Goal: Transaction & Acquisition: Purchase product/service

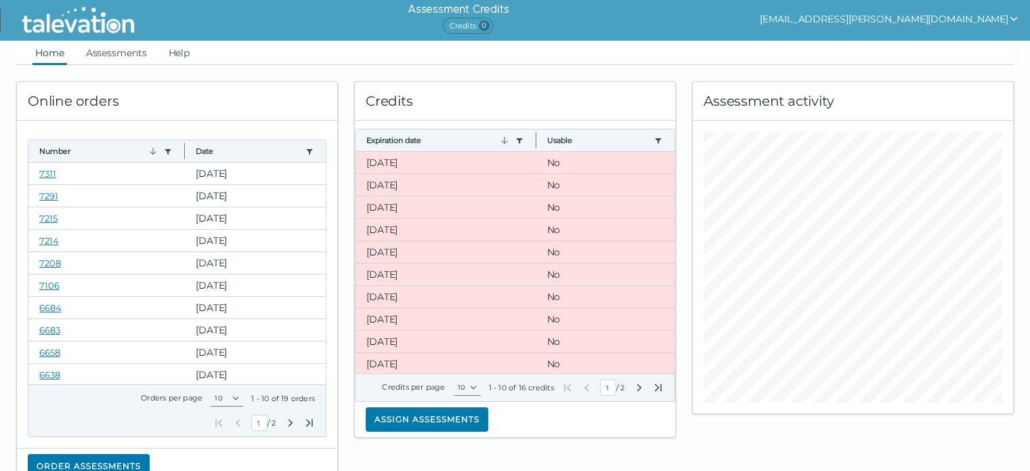
click at [492, 26] on span "Credits 0" at bounding box center [467, 26] width 49 height 16
click at [121, 61] on link "Assessments" at bounding box center [116, 53] width 66 height 24
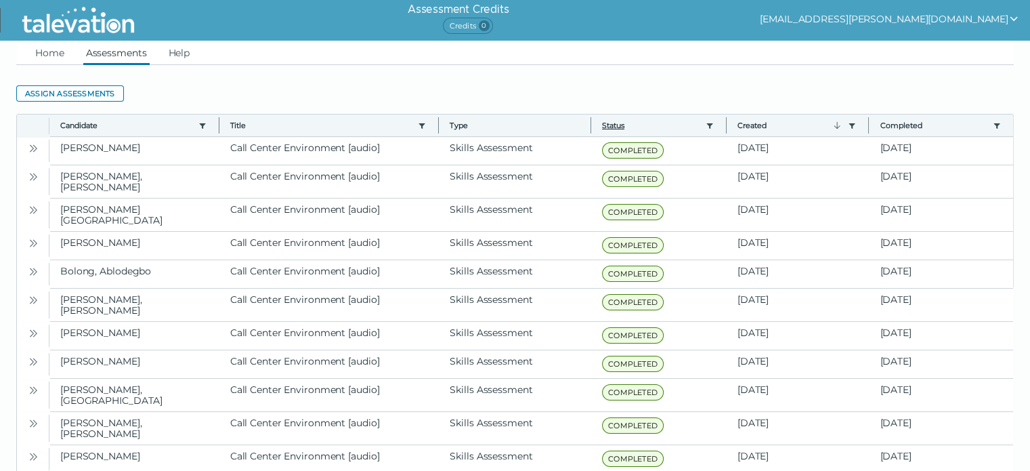
click at [616, 120] on button "Status" at bounding box center [651, 125] width 98 height 11
click at [56, 51] on link "Home" at bounding box center [50, 53] width 35 height 24
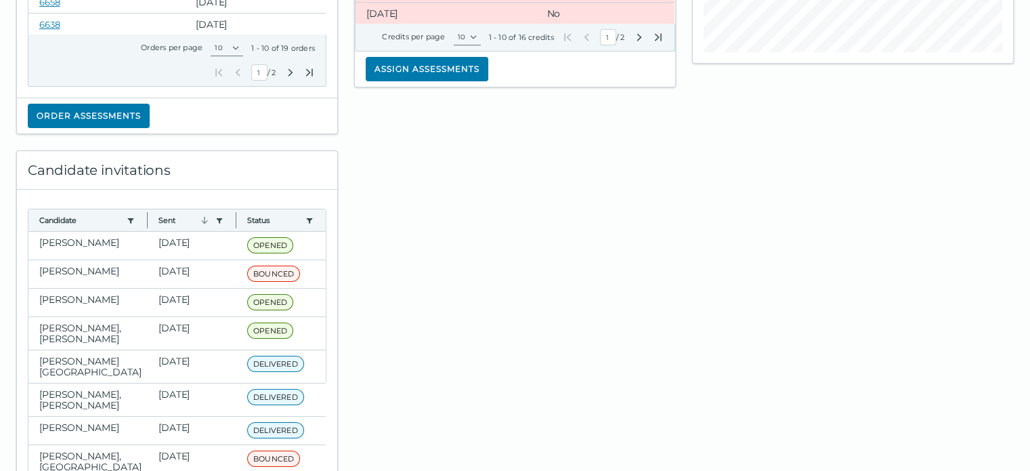
scroll to position [406, 0]
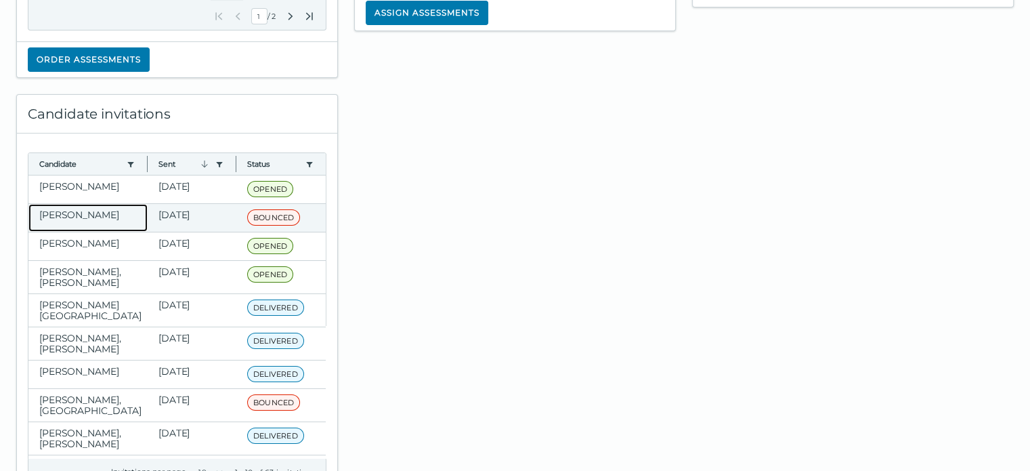
click at [87, 209] on clr-dg-cell "[PERSON_NAME]" at bounding box center [87, 218] width 119 height 28
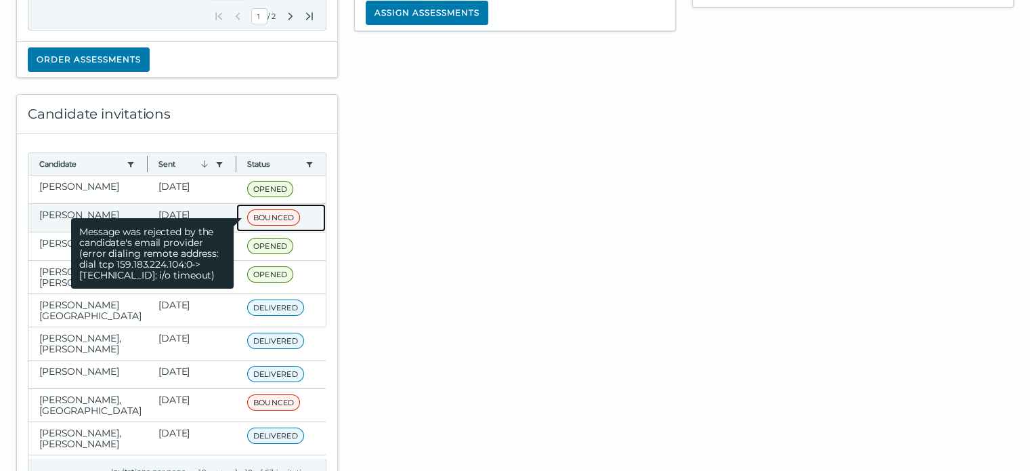
click at [253, 216] on span "BOUNCED" at bounding box center [273, 217] width 53 height 16
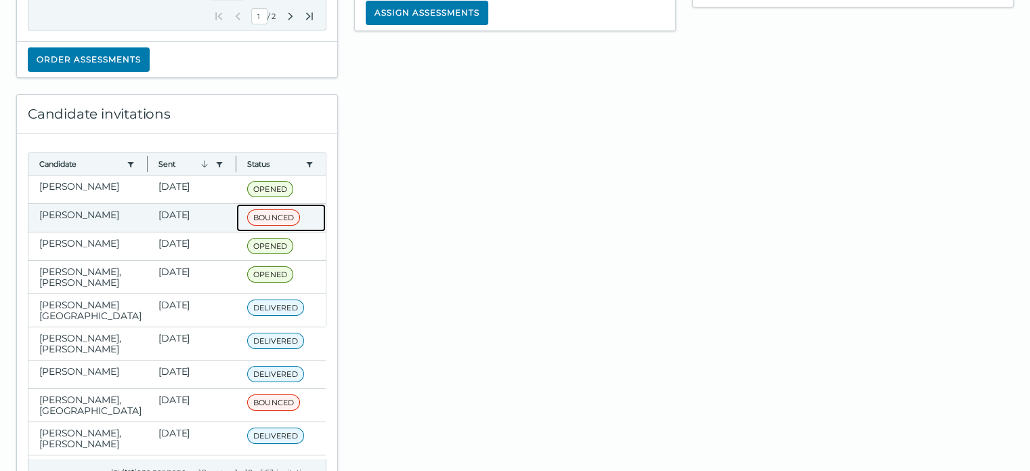
click at [301, 213] on div "BOUNCED Message was rejected by the candidate's email provider (error dialing r…" at bounding box center [281, 217] width 68 height 17
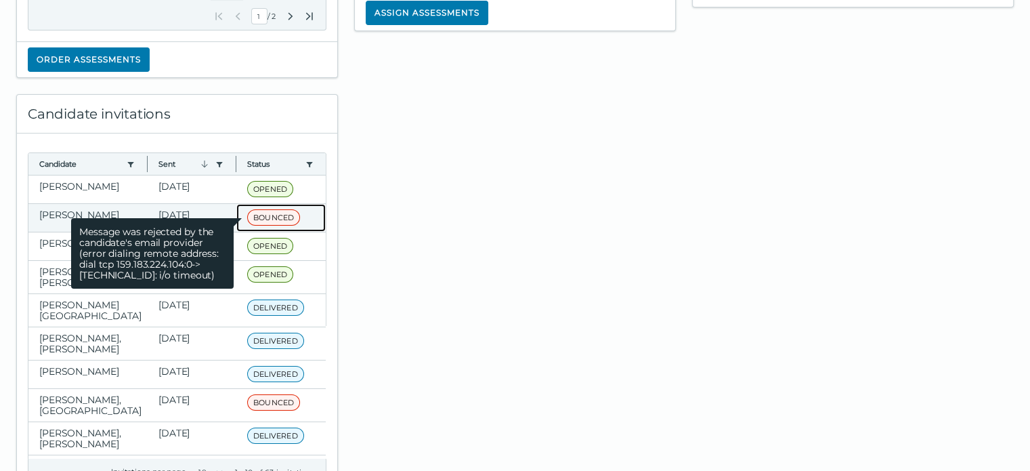
click at [167, 218] on span "Message was rejected by the candidate's email provider (error dialing remote ad…" at bounding box center [152, 253] width 163 height 70
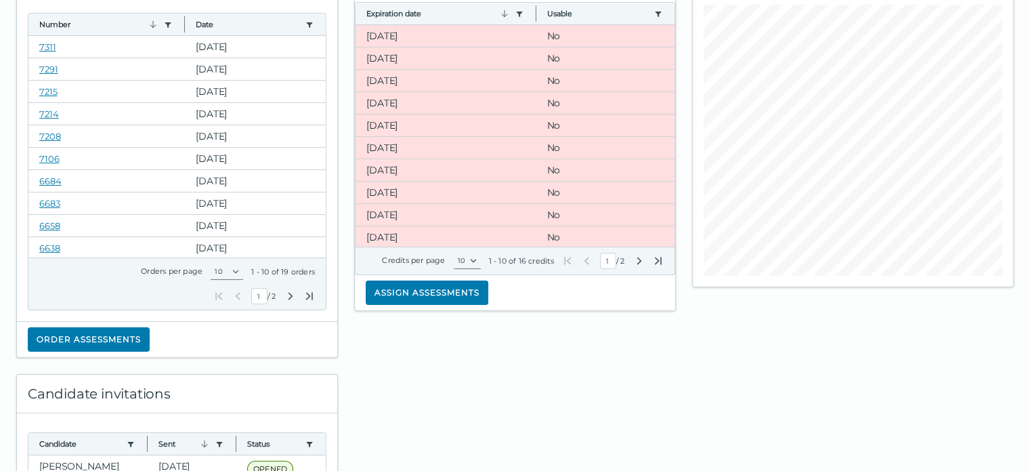
scroll to position [203, 0]
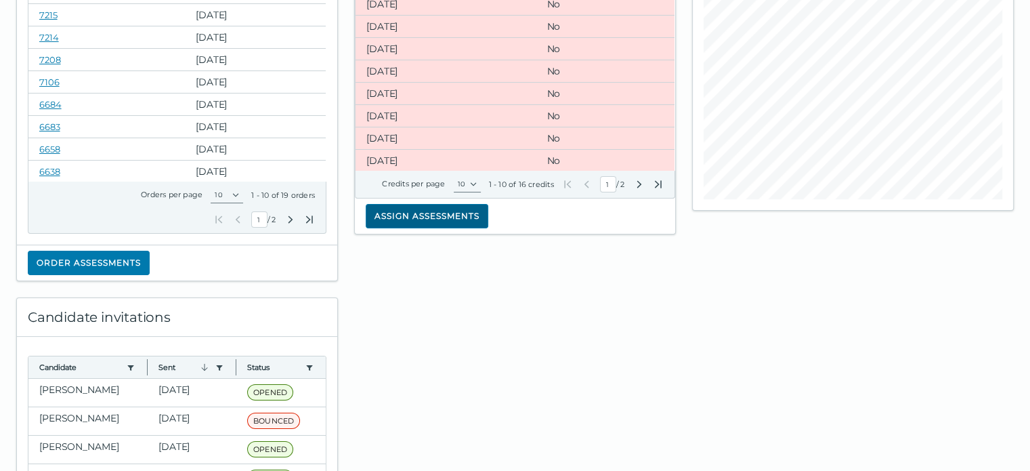
click at [426, 226] on button "Assign assessments" at bounding box center [427, 216] width 123 height 24
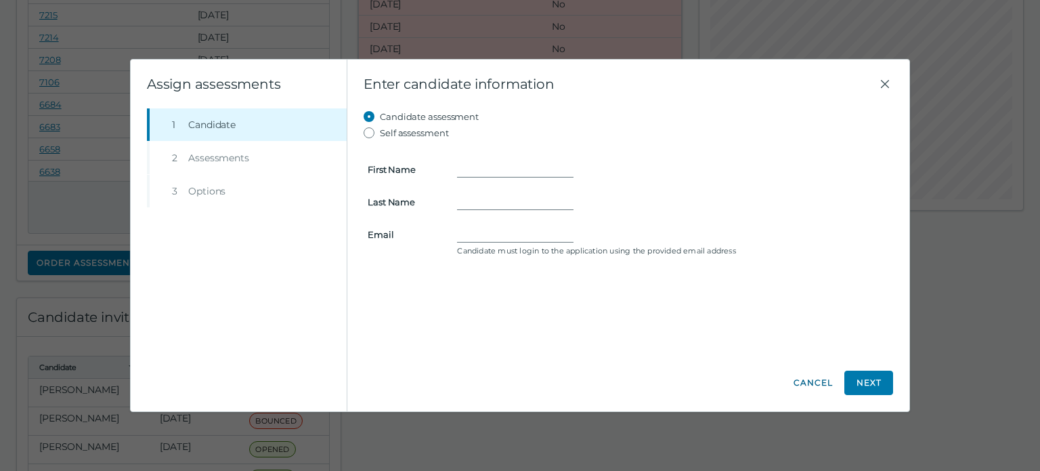
click at [808, 384] on button "Cancel" at bounding box center [813, 382] width 41 height 24
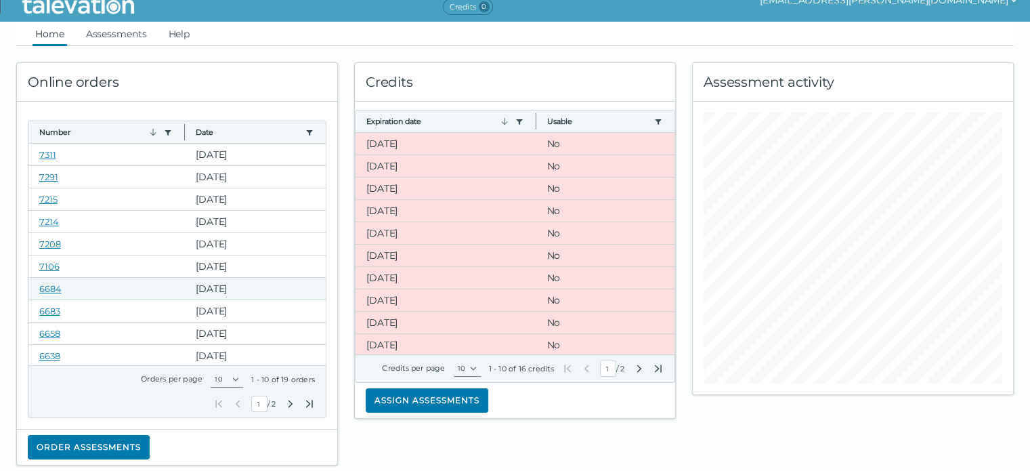
scroll to position [0, 0]
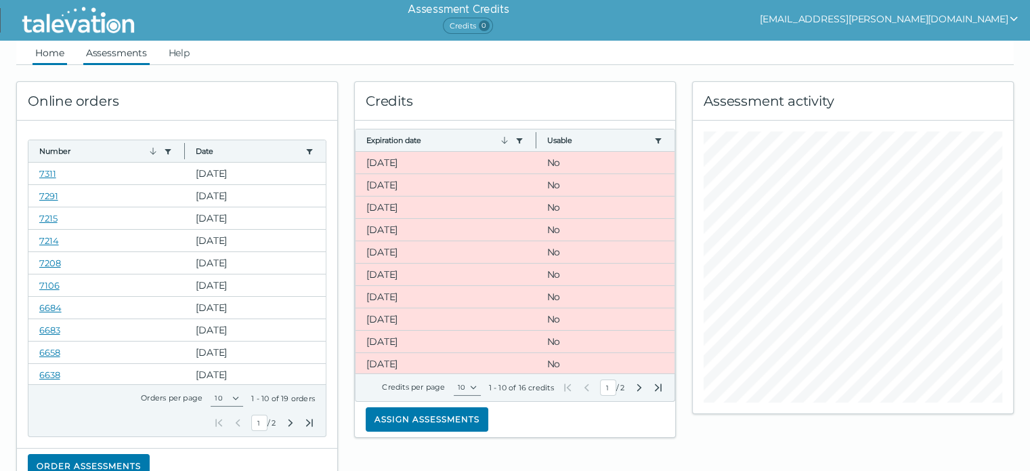
click at [103, 52] on link "Assessments" at bounding box center [116, 53] width 66 height 24
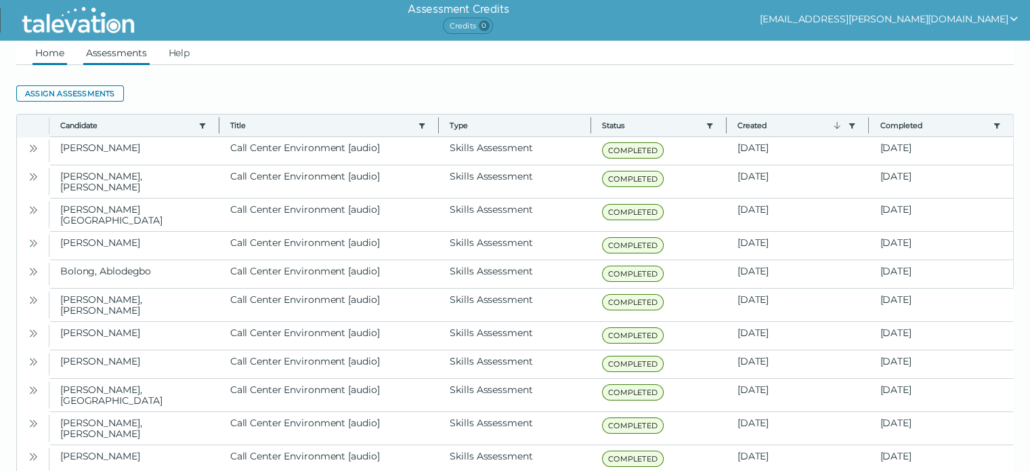
click at [57, 51] on link "Home" at bounding box center [50, 53] width 35 height 24
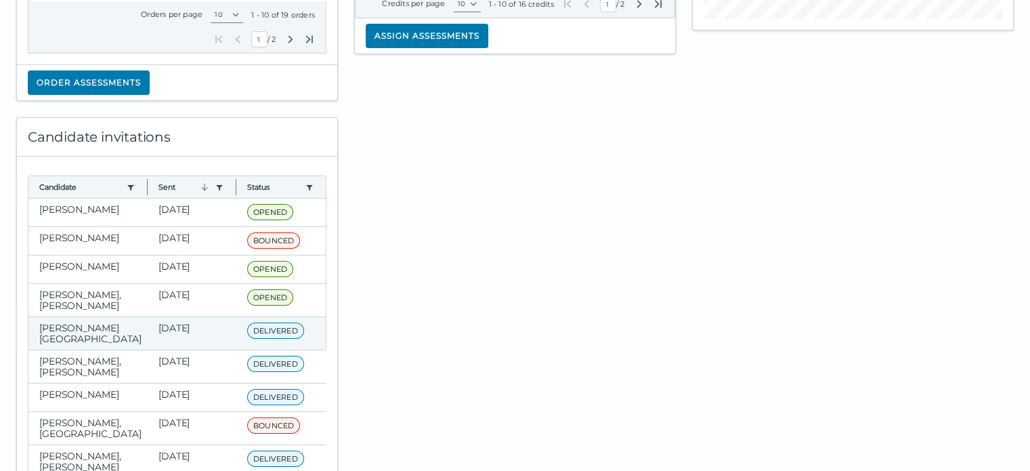
scroll to position [406, 0]
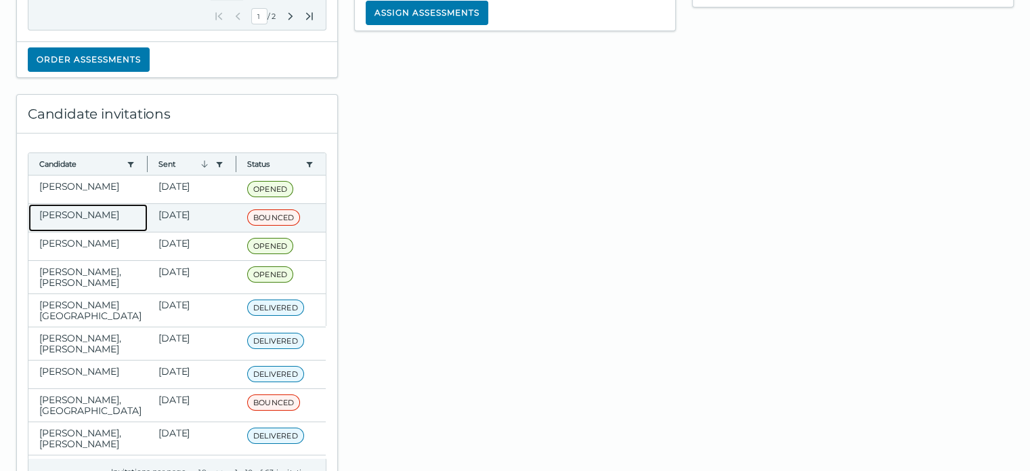
click at [76, 213] on clr-dg-cell "[PERSON_NAME]" at bounding box center [87, 218] width 119 height 28
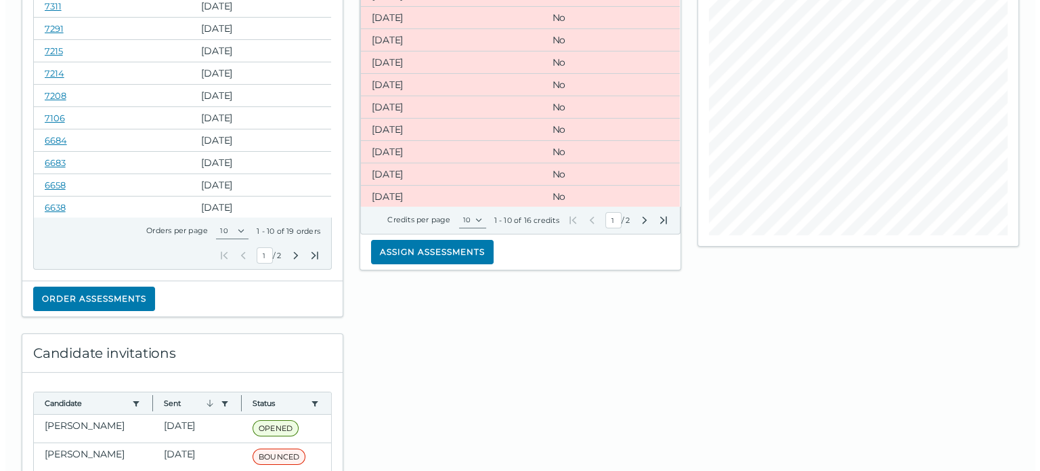
scroll to position [203, 0]
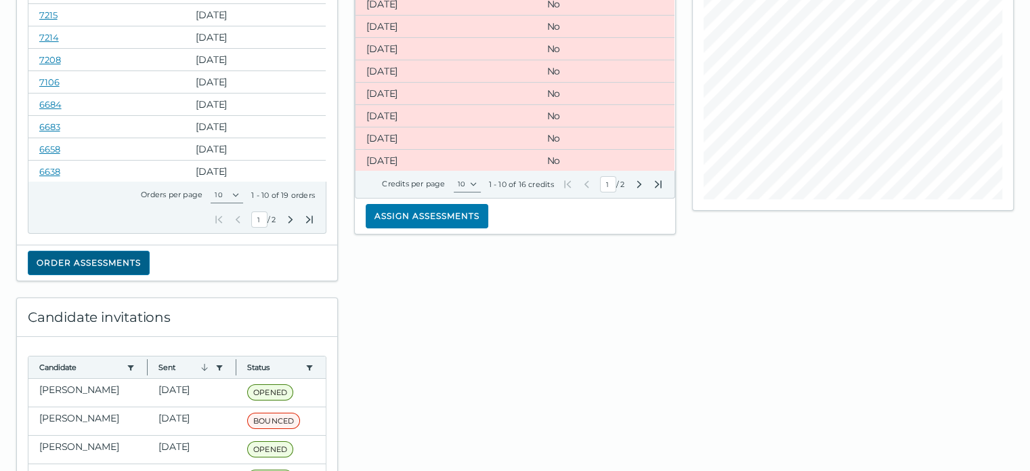
click at [81, 263] on button "Order assessments" at bounding box center [89, 263] width 122 height 24
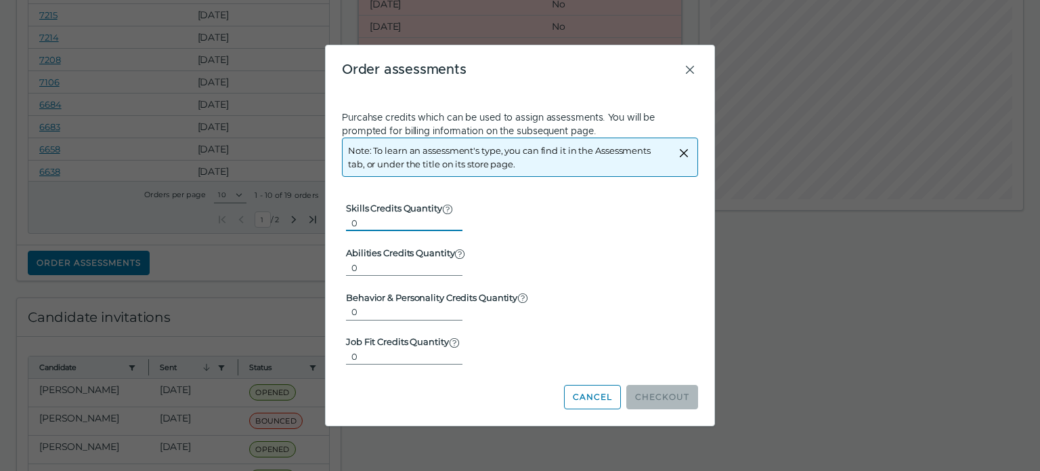
click at [364, 224] on input "0" at bounding box center [404, 223] width 116 height 16
click at [450, 219] on input "1" at bounding box center [404, 223] width 116 height 16
type input "2"
click at [450, 219] on input "2" at bounding box center [404, 223] width 116 height 16
click at [672, 393] on button "Checkout" at bounding box center [663, 397] width 72 height 24
